Goal: Communication & Community: Answer question/provide support

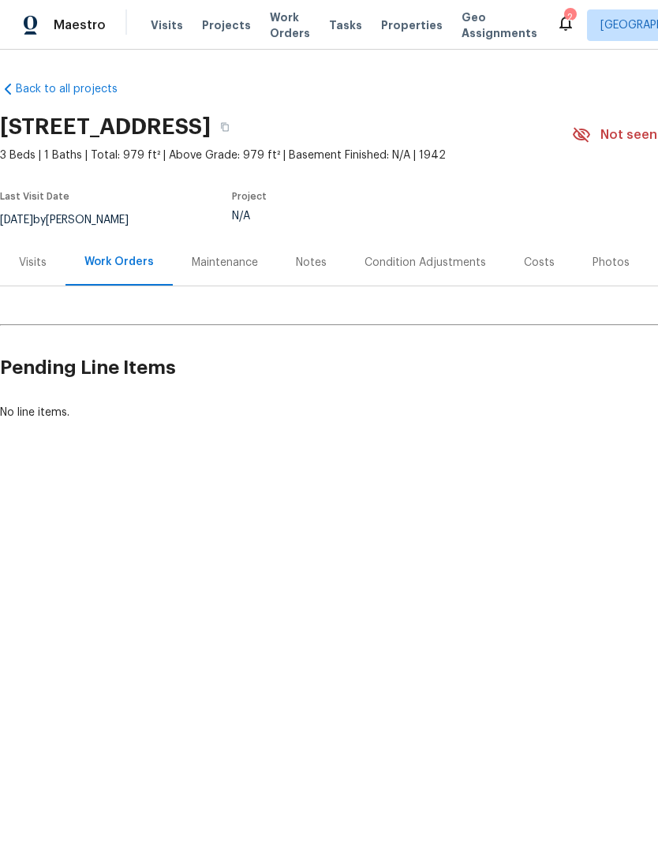
click at [386, 25] on span "Properties" at bounding box center [412, 25] width 62 height 16
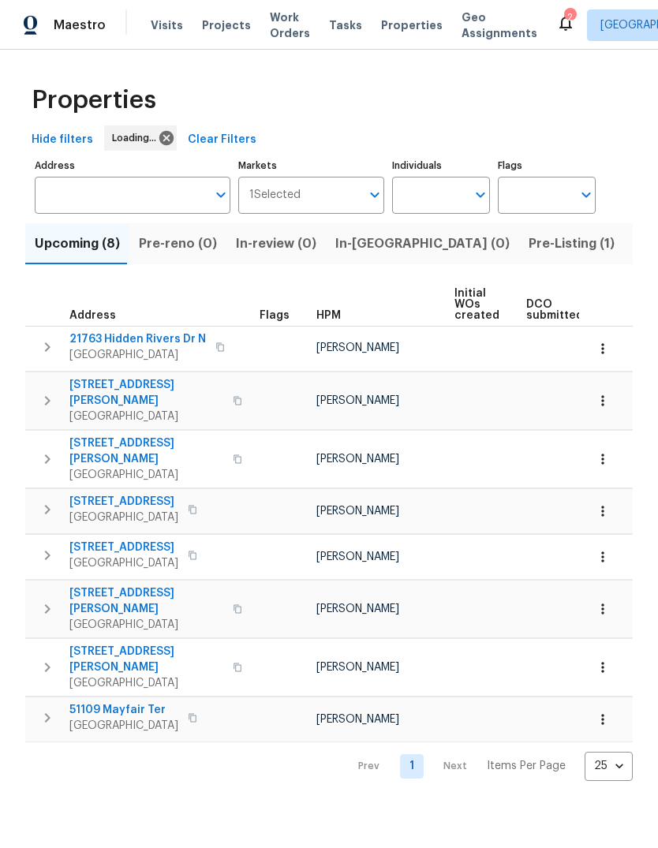
click at [529, 235] on span "Pre-Listing (1)" at bounding box center [572, 244] width 86 height 22
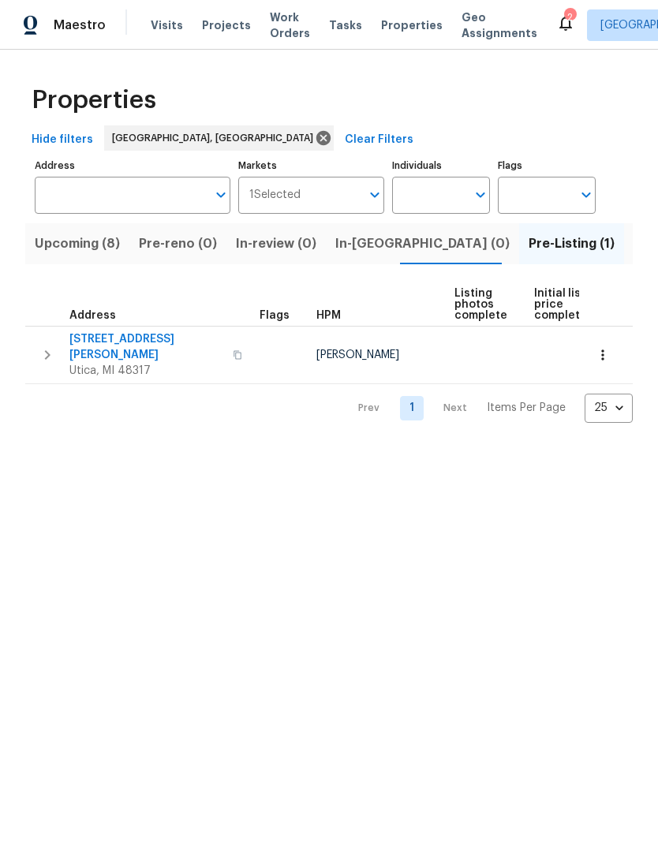
click at [634, 242] on span "Listed (18)" at bounding box center [666, 244] width 65 height 22
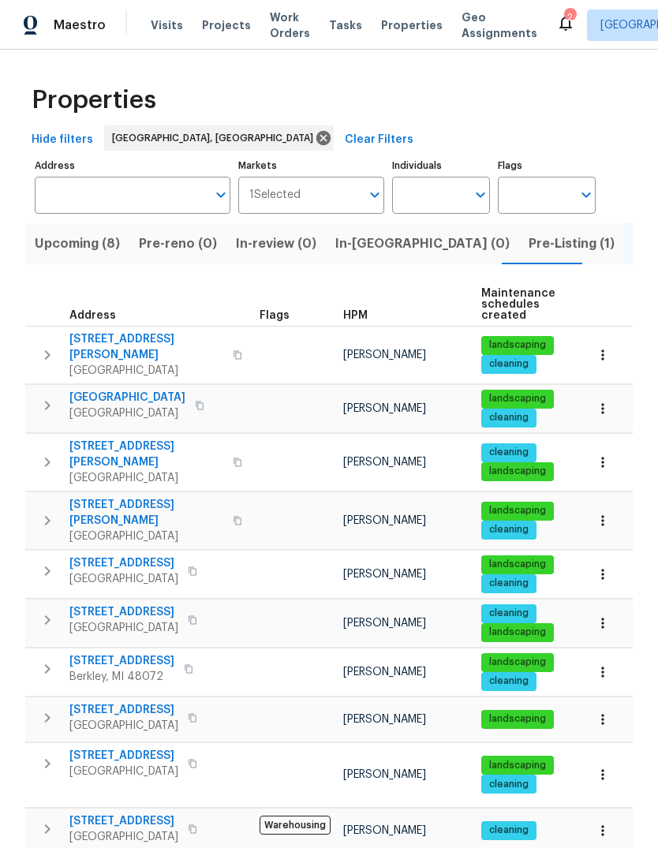
click at [564, 12] on div "2" at bounding box center [569, 17] width 11 height 16
click at [556, 17] on icon at bounding box center [565, 22] width 19 height 19
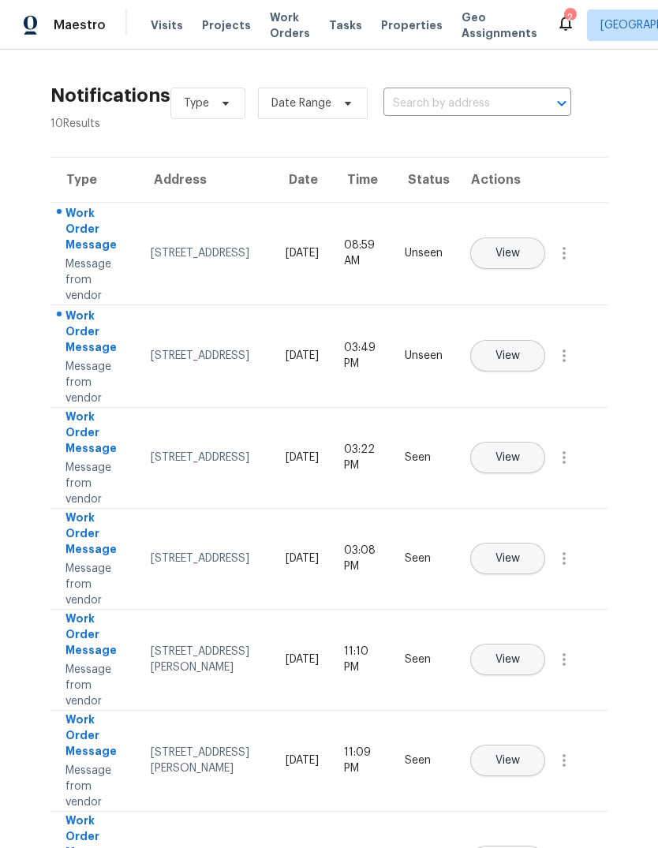
click at [520, 248] on span "View" at bounding box center [508, 254] width 24 height 12
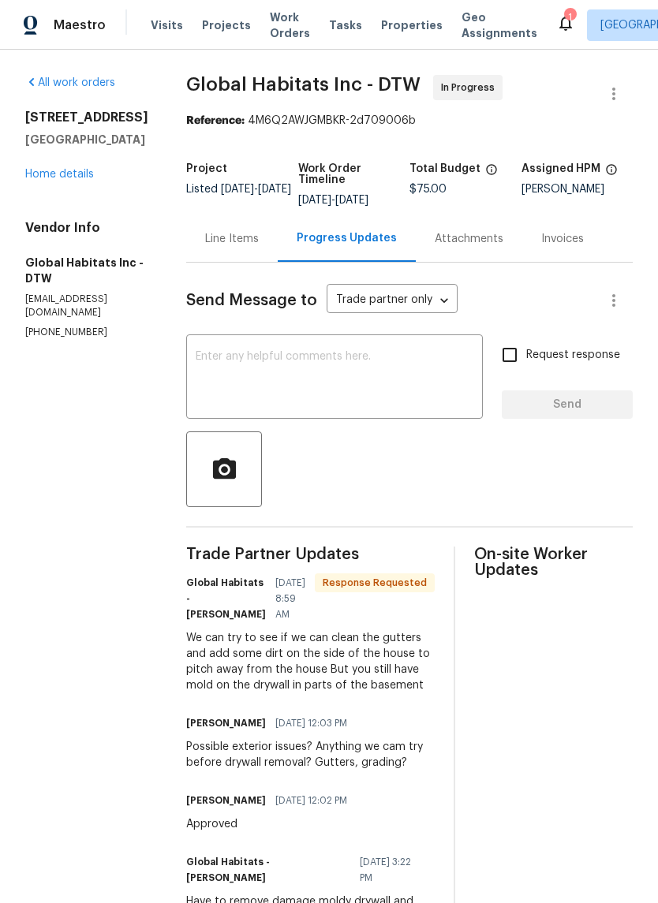
click at [362, 395] on textarea at bounding box center [335, 378] width 278 height 55
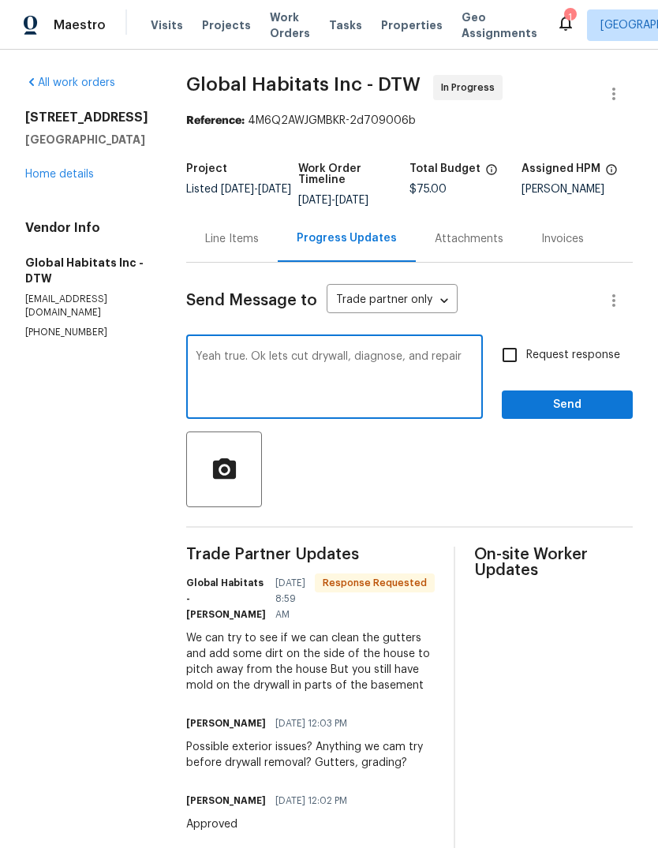
type textarea "Yeah true. Ok lets cut drywall, diagnose, and repair"
click at [576, 393] on button "Send" at bounding box center [567, 405] width 131 height 29
